Goal: Navigation & Orientation: Locate item on page

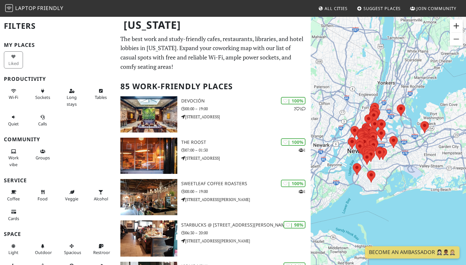
click at [458, 25] on button "Zoom in" at bounding box center [456, 25] width 13 height 13
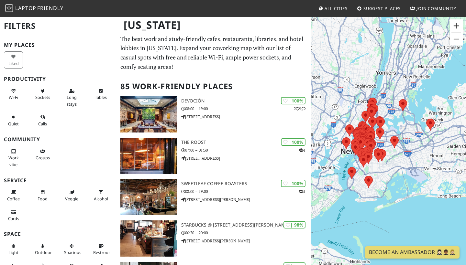
click at [458, 25] on button "Zoom in" at bounding box center [456, 25] width 13 height 13
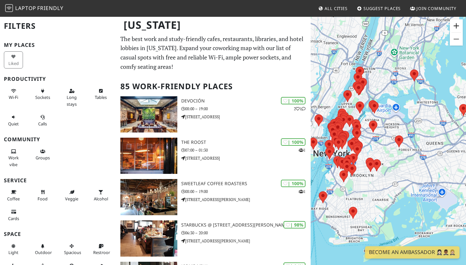
click at [458, 25] on button "Zoom in" at bounding box center [456, 25] width 13 height 13
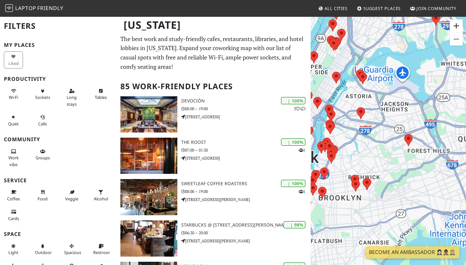
click at [458, 25] on button "Zoom in" at bounding box center [456, 25] width 13 height 13
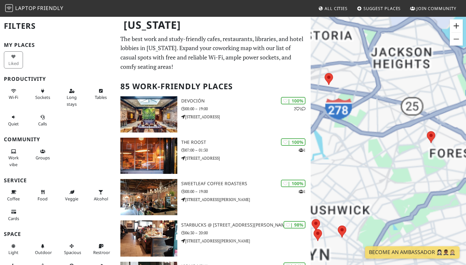
click at [458, 25] on button "Zoom in" at bounding box center [456, 25] width 13 height 13
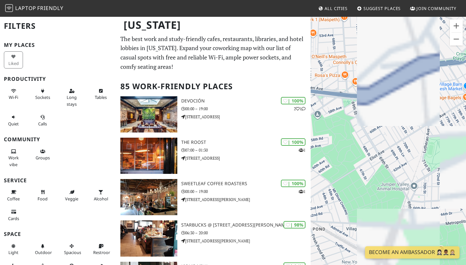
drag, startPoint x: 342, startPoint y: 96, endPoint x: 466, endPoint y: 102, distance: 123.8
click at [466, 104] on div "To navigate, press the arrow keys." at bounding box center [388, 148] width 155 height 265
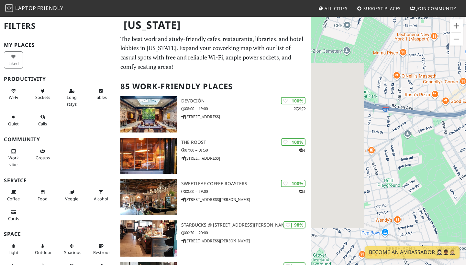
drag, startPoint x: 375, startPoint y: 118, endPoint x: 466, endPoint y: 135, distance: 92.1
click at [466, 135] on div "To navigate, press the arrow keys." at bounding box center [388, 148] width 155 height 265
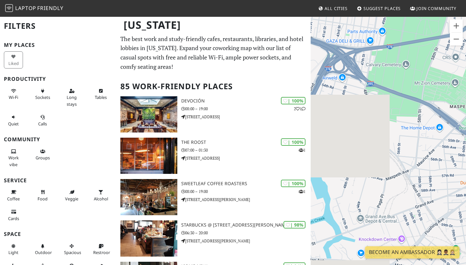
drag, startPoint x: 356, startPoint y: 120, endPoint x: 466, endPoint y: 141, distance: 111.9
click at [466, 141] on div "To navigate, press the arrow keys." at bounding box center [388, 148] width 155 height 265
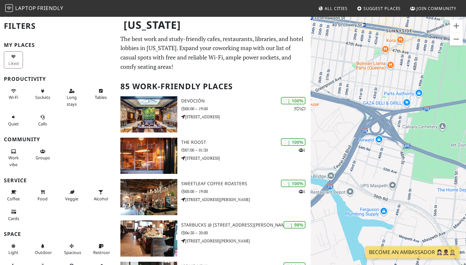
drag, startPoint x: 426, startPoint y: 129, endPoint x: 466, endPoint y: 190, distance: 72.9
click at [466, 189] on div "To navigate, press the arrow keys." at bounding box center [388, 148] width 155 height 265
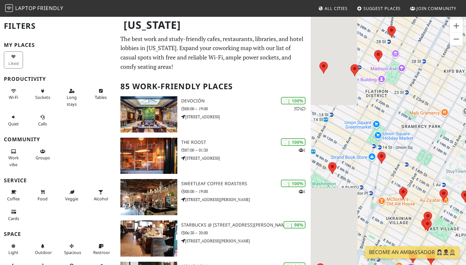
drag, startPoint x: 343, startPoint y: 137, endPoint x: 466, endPoint y: 127, distance: 123.4
click at [466, 127] on div "To navigate, press the arrow keys." at bounding box center [388, 148] width 155 height 265
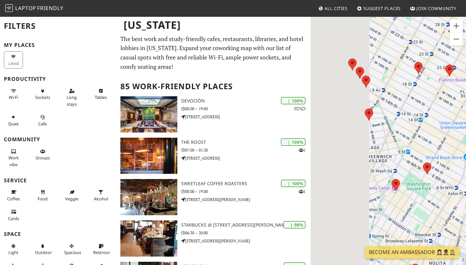
drag, startPoint x: 369, startPoint y: 125, endPoint x: 466, endPoint y: 131, distance: 97.0
click at [466, 131] on div "To navigate, press the arrow keys." at bounding box center [388, 148] width 155 height 265
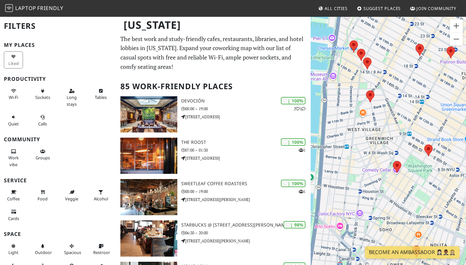
drag, startPoint x: 391, startPoint y: 160, endPoint x: 394, endPoint y: 138, distance: 21.6
click at [394, 139] on div "To navigate, press the arrow keys." at bounding box center [388, 148] width 155 height 265
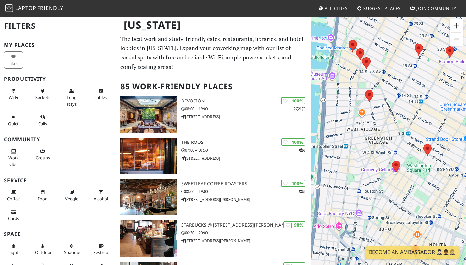
click at [455, 25] on button "Zoom in" at bounding box center [456, 25] width 13 height 13
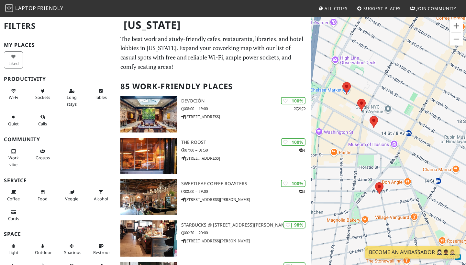
drag, startPoint x: 383, startPoint y: 61, endPoint x: 412, endPoint y: 203, distance: 144.5
click at [412, 203] on div "To navigate, press the arrow keys." at bounding box center [388, 148] width 155 height 265
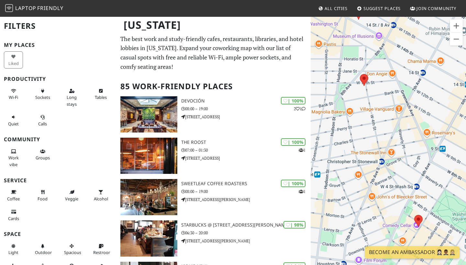
drag, startPoint x: 362, startPoint y: 199, endPoint x: 338, endPoint y: 88, distance: 113.6
click at [338, 88] on div "To navigate, press the arrow keys." at bounding box center [388, 148] width 155 height 265
